Goal: Answer question/provide support: Share knowledge or assist other users

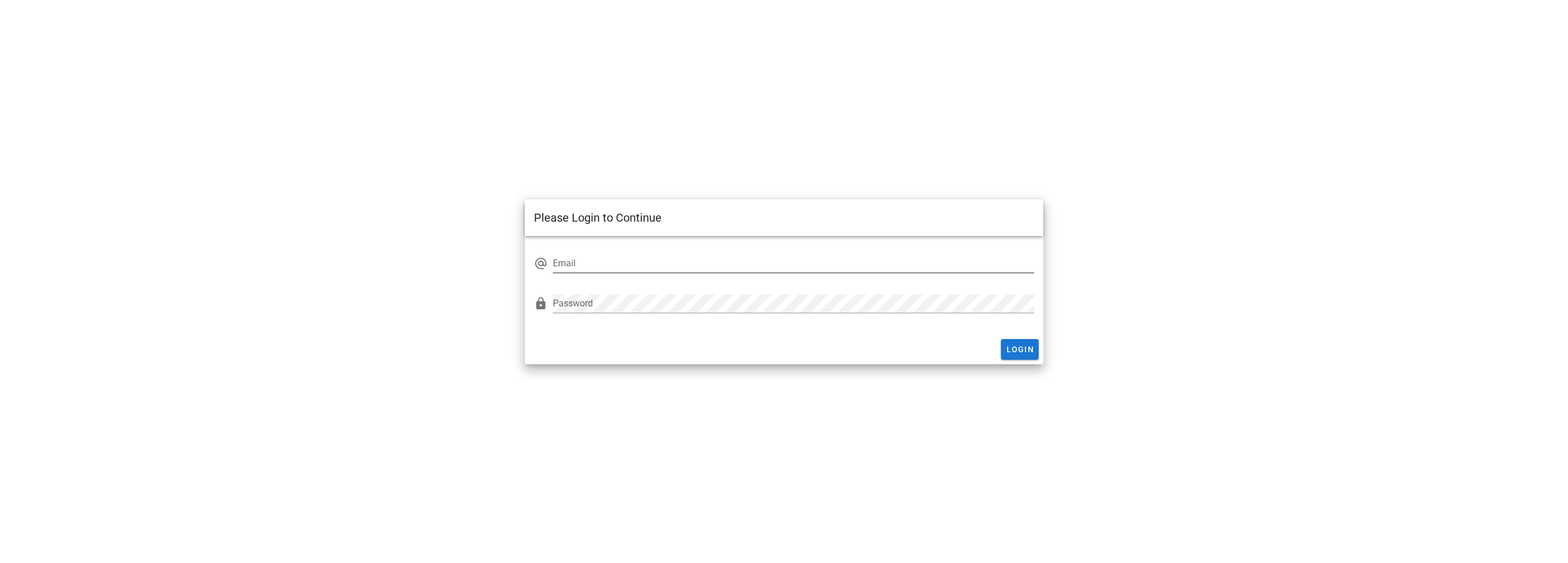
click at [623, 263] on input "Email" at bounding box center [793, 264] width 480 height 18
type input "[EMAIL_ADDRESS][DOMAIN_NAME]"
click at [1009, 339] on button "Login" at bounding box center [1020, 349] width 38 height 21
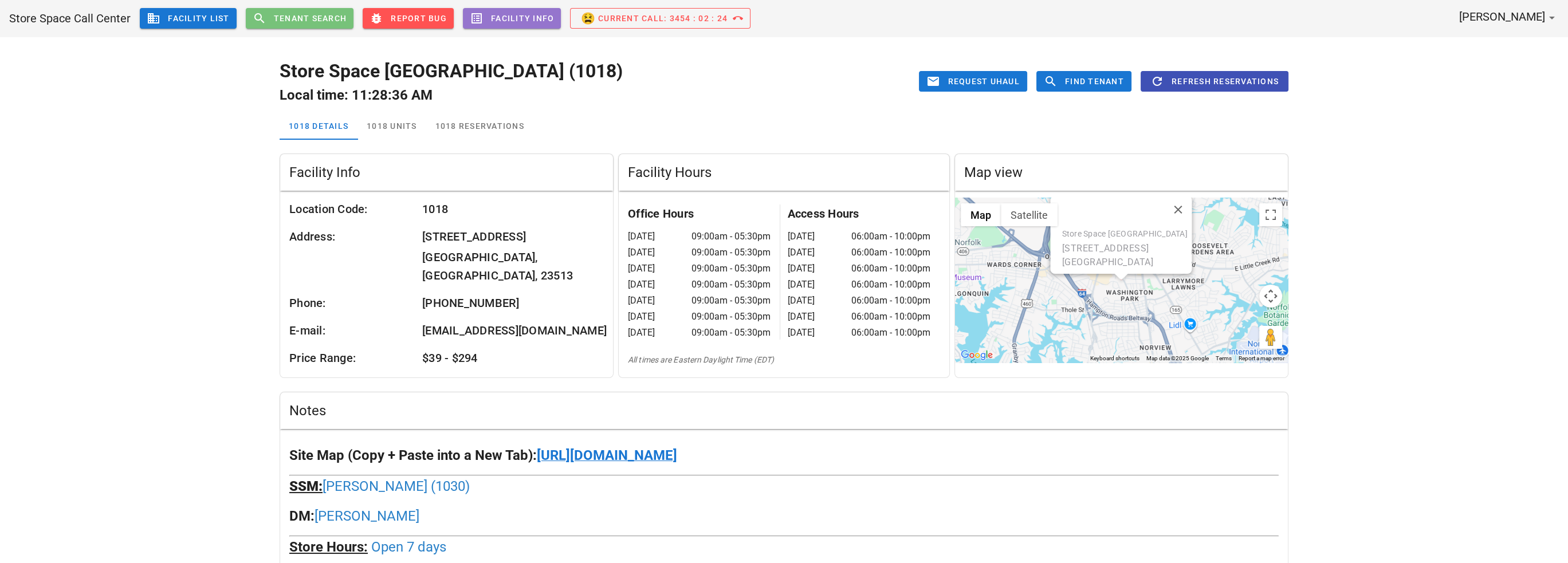
click at [311, 26] on button "search Tenant Search" at bounding box center [300, 18] width 108 height 21
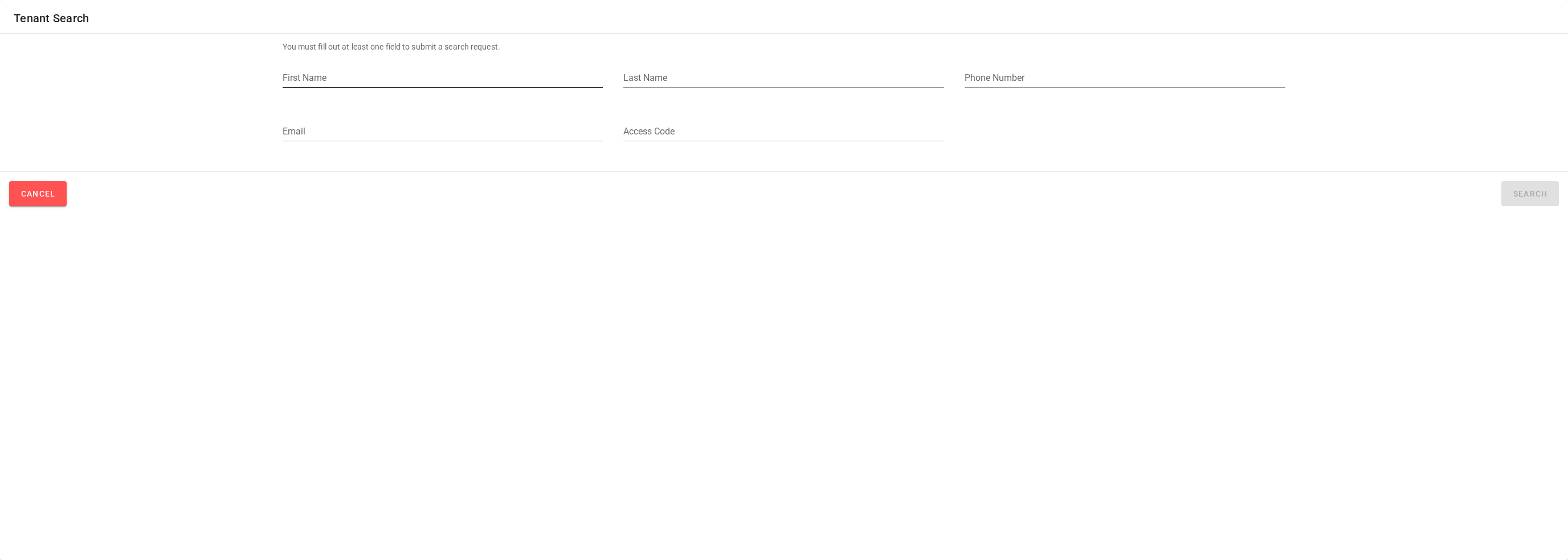
click at [383, 82] on input "First Name" at bounding box center [443, 78] width 321 height 18
paste input "[PERSON_NAME]"
drag, startPoint x: 313, startPoint y: 74, endPoint x: 400, endPoint y: 85, distance: 87.7
click at [400, 85] on input "[PERSON_NAME]" at bounding box center [443, 78] width 321 height 18
type input "Stoney"
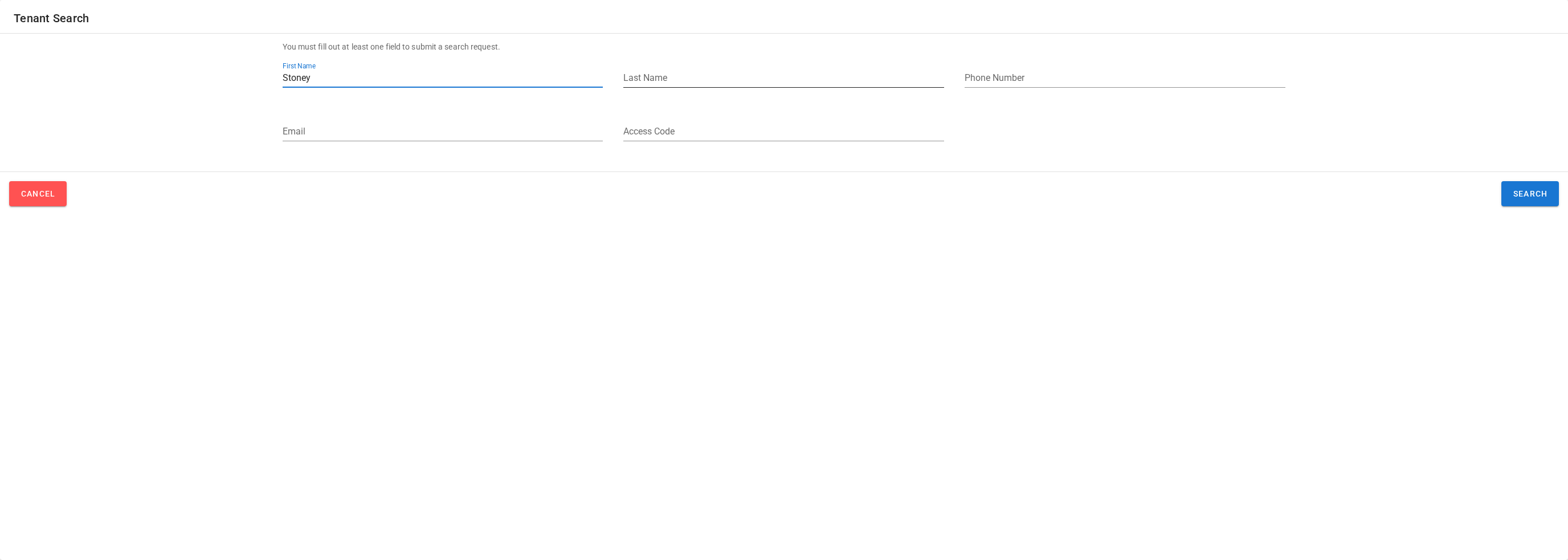
click at [681, 78] on input "Last Name" at bounding box center [783, 78] width 321 height 18
paste input "[PERSON_NAME]"
type input "[PERSON_NAME]"
click at [348, 84] on input "Stoney" at bounding box center [443, 78] width 321 height 18
type input "Stoney"
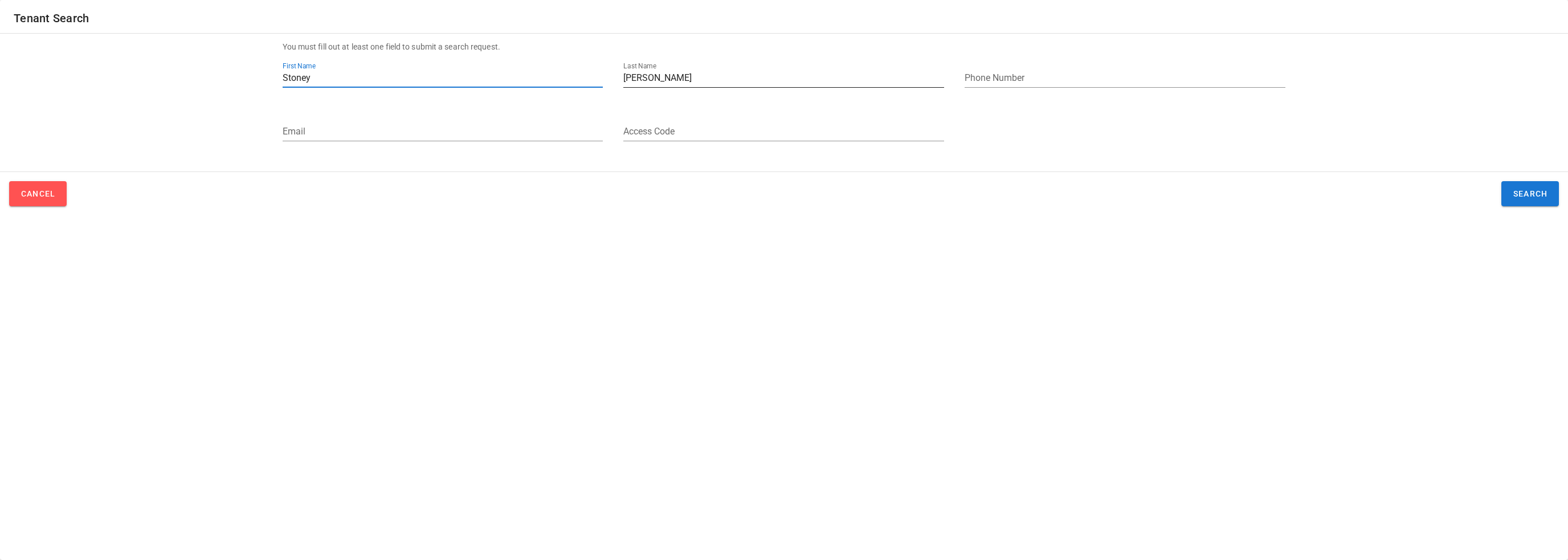
click at [693, 79] on input "[PERSON_NAME]" at bounding box center [783, 78] width 321 height 18
drag, startPoint x: 1545, startPoint y: 200, endPoint x: 1498, endPoint y: 202, distance: 47.0
click at [1545, 200] on button "Search" at bounding box center [1530, 194] width 58 height 25
